Goal: Task Accomplishment & Management: Manage account settings

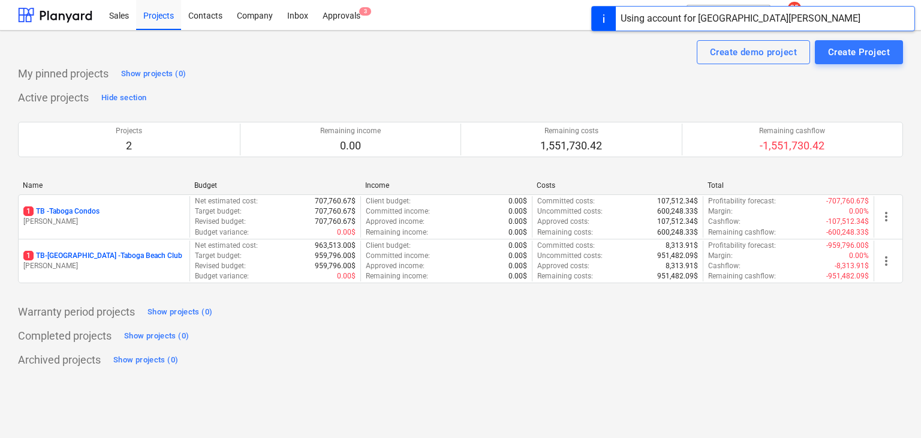
click at [511, 307] on div "Warranty period projects Show projects (0)" at bounding box center [460, 311] width 885 height 19
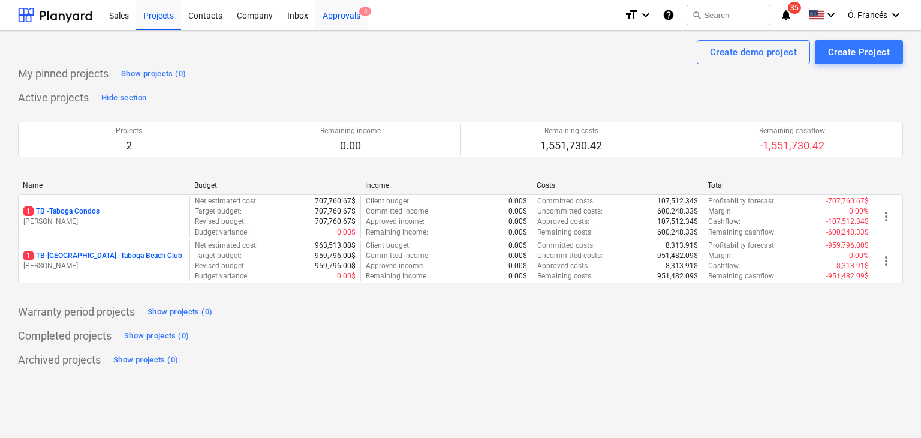
click at [351, 23] on div "Approvals 3" at bounding box center [342, 14] width 52 height 31
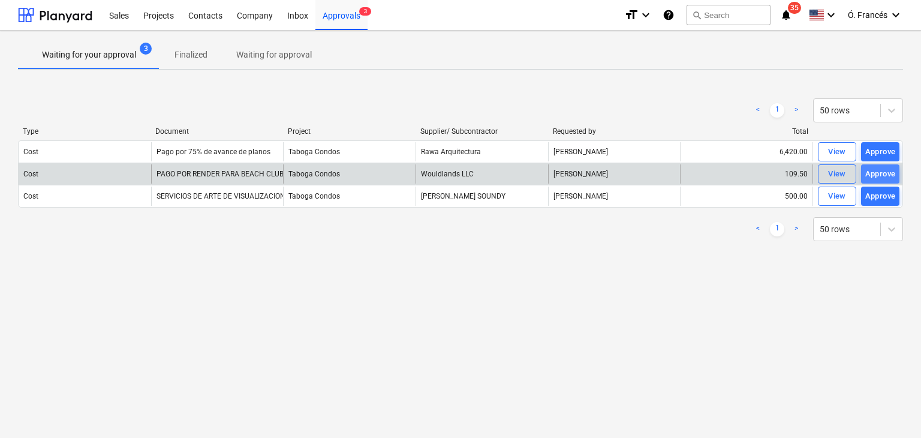
click at [873, 172] on div "Approve" at bounding box center [881, 174] width 31 height 14
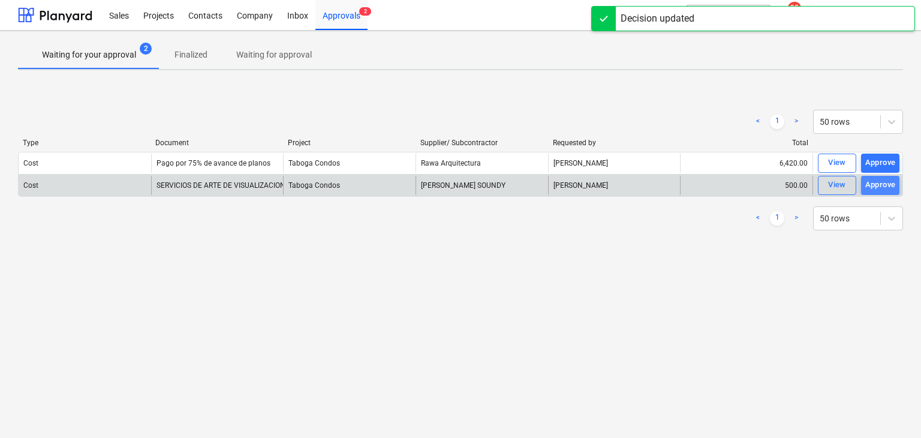
click at [873, 185] on div "Approve" at bounding box center [881, 185] width 31 height 14
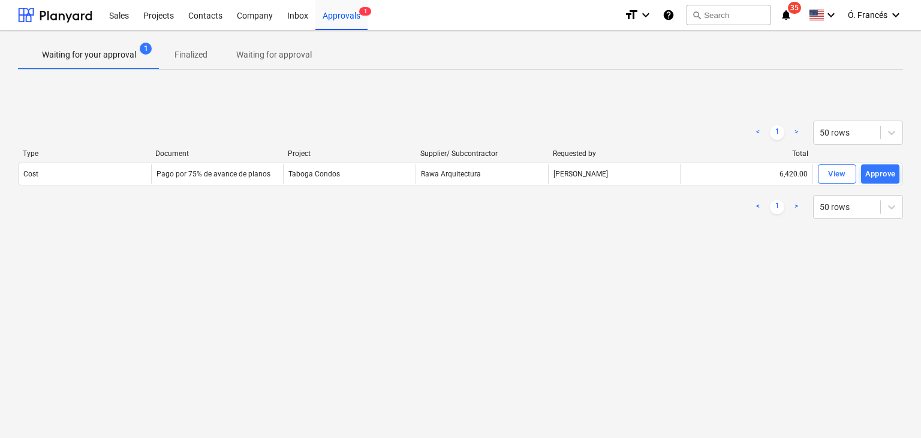
click at [90, 53] on p "Waiting for your approval" at bounding box center [89, 55] width 94 height 13
click at [47, 19] on div at bounding box center [55, 15] width 74 height 30
